Goal: Task Accomplishment & Management: Manage account settings

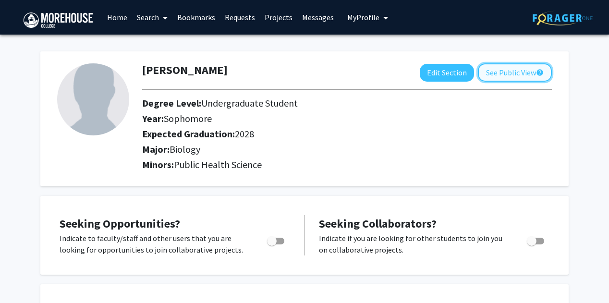
click at [488, 71] on button "See Public View help" at bounding box center [515, 72] width 74 height 18
